Goal: Task Accomplishment & Management: Manage account settings

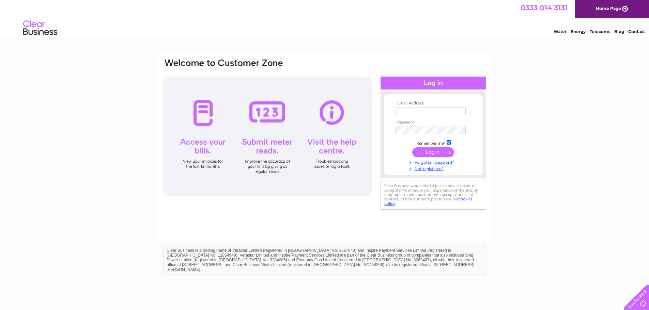
type input "[EMAIL_ADDRESS][DOMAIN_NAME]"
click at [434, 153] on input "submit" at bounding box center [433, 153] width 42 height 10
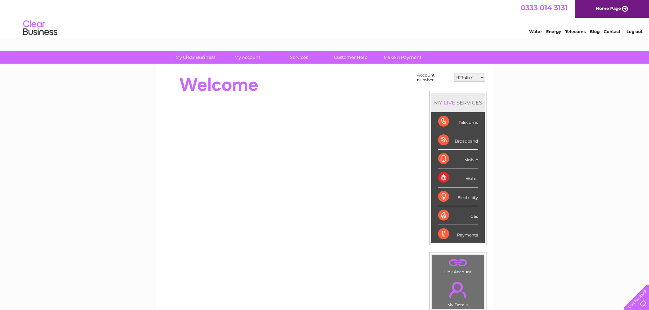
click at [479, 79] on select "925457 1085821 1100026 1129225 1133979 1148922 1151331 30266220 30273880 303111…" at bounding box center [469, 78] width 31 height 8
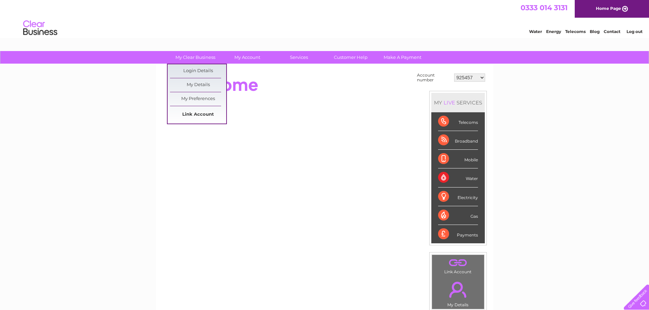
click at [186, 110] on link "Link Account" at bounding box center [198, 115] width 56 height 14
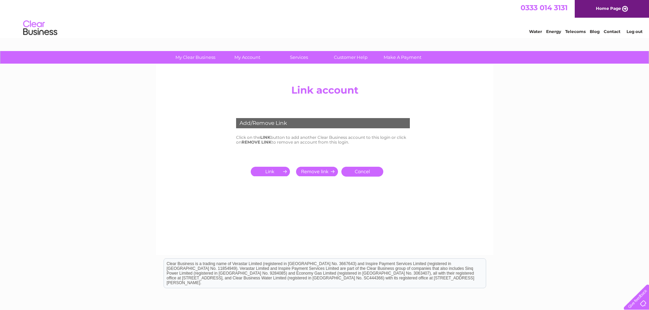
click at [276, 172] on input "submit" at bounding box center [272, 172] width 42 height 10
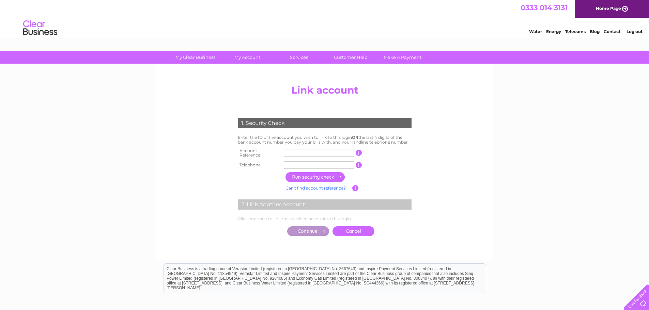
click at [293, 153] on input "text" at bounding box center [319, 152] width 70 height 7
type input "30280079"
click at [293, 161] on input "text" at bounding box center [319, 164] width 70 height 7
click at [327, 176] on input "button" at bounding box center [315, 177] width 60 height 10
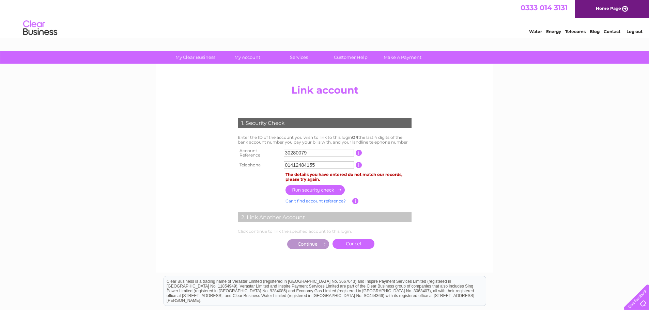
drag, startPoint x: 319, startPoint y: 163, endPoint x: 276, endPoint y: 164, distance: 42.9
click at [276, 164] on tr "Telephone 01412484155 1 of the landline telephone numbers you have given us" at bounding box center [324, 165] width 177 height 11
click at [321, 186] on input "button" at bounding box center [315, 190] width 60 height 10
drag, startPoint x: 319, startPoint y: 163, endPoint x: 236, endPoint y: 166, distance: 82.5
click at [237, 166] on tr "Telephone 01412221495 1 of the landline telephone numbers you have given us" at bounding box center [324, 165] width 177 height 11
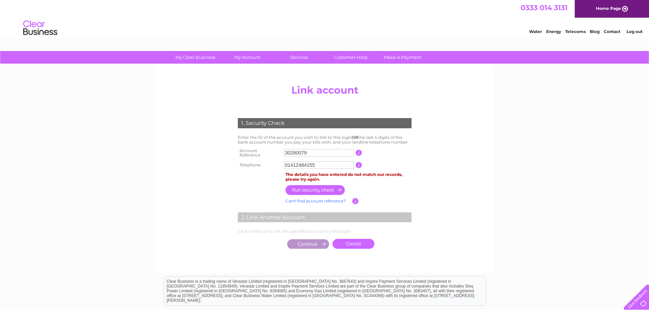
type input "01412484155"
click at [317, 190] on input "button" at bounding box center [315, 190] width 60 height 10
